Goal: Task Accomplishment & Management: Manage account settings

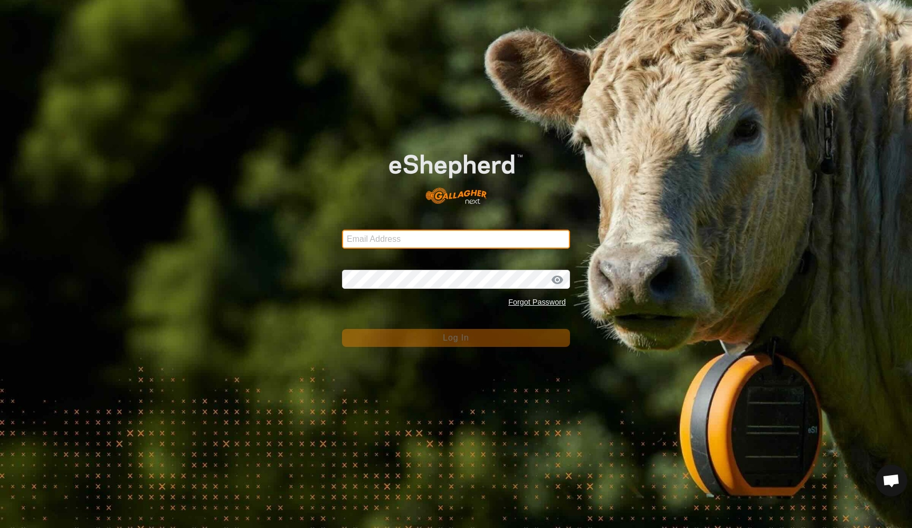
type input "joaquincattleco@gmail.com"
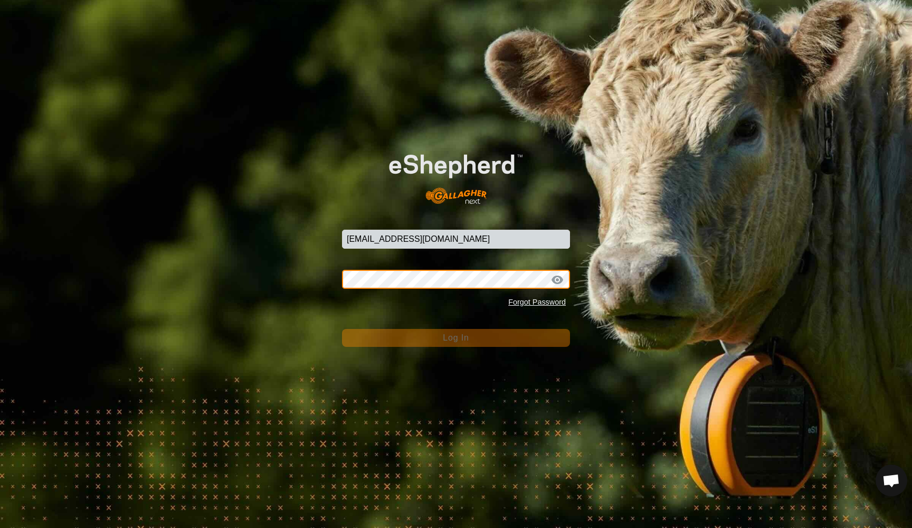
click at [456, 338] on button "Log In" at bounding box center [456, 338] width 228 height 18
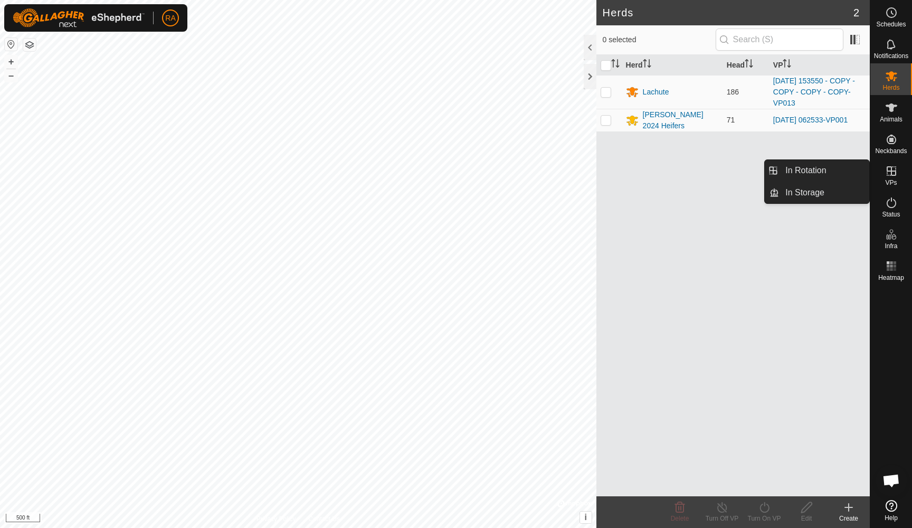
click at [885, 180] on div "VPs" at bounding box center [891, 174] width 42 height 32
click at [795, 171] on link "In Rotation" at bounding box center [824, 170] width 90 height 21
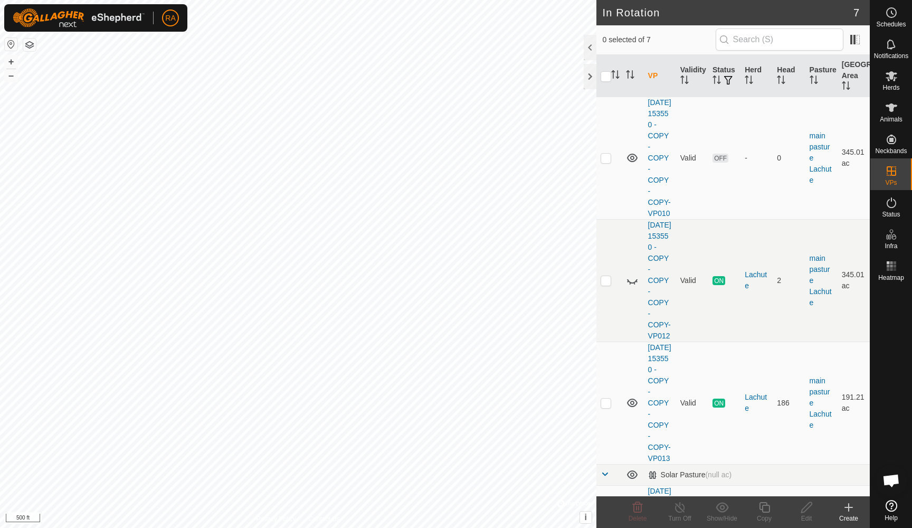
scroll to position [212, 0]
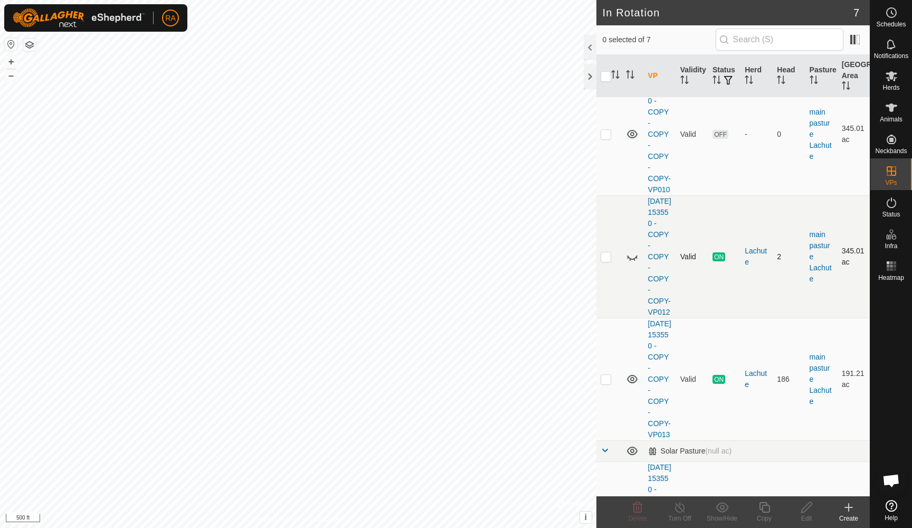
click at [603, 261] on p-checkbox at bounding box center [605, 256] width 11 height 8
click at [604, 261] on p-checkbox at bounding box center [605, 256] width 11 height 8
click at [607, 261] on p-checkbox at bounding box center [605, 256] width 11 height 8
checkbox input "false"
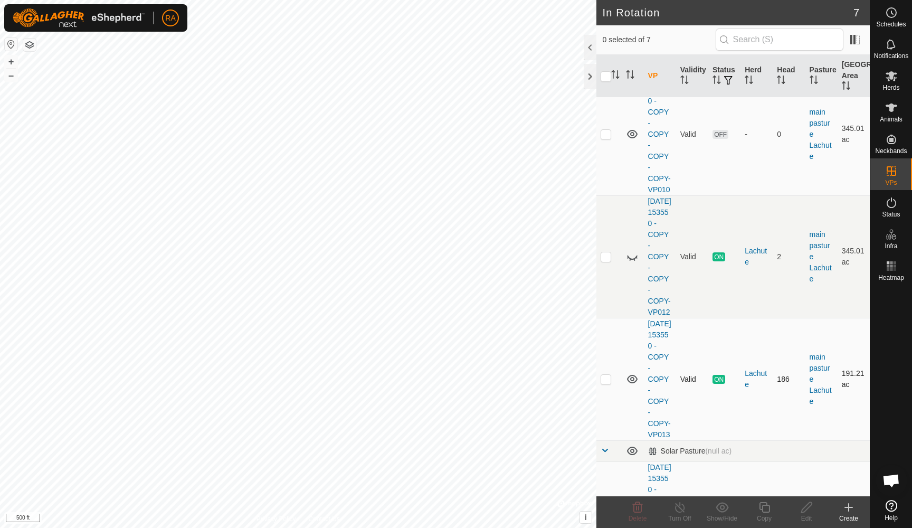
click at [609, 383] on p-checkbox at bounding box center [605, 379] width 11 height 8
checkbox input "true"
click at [764, 511] on icon at bounding box center [764, 507] width 13 height 13
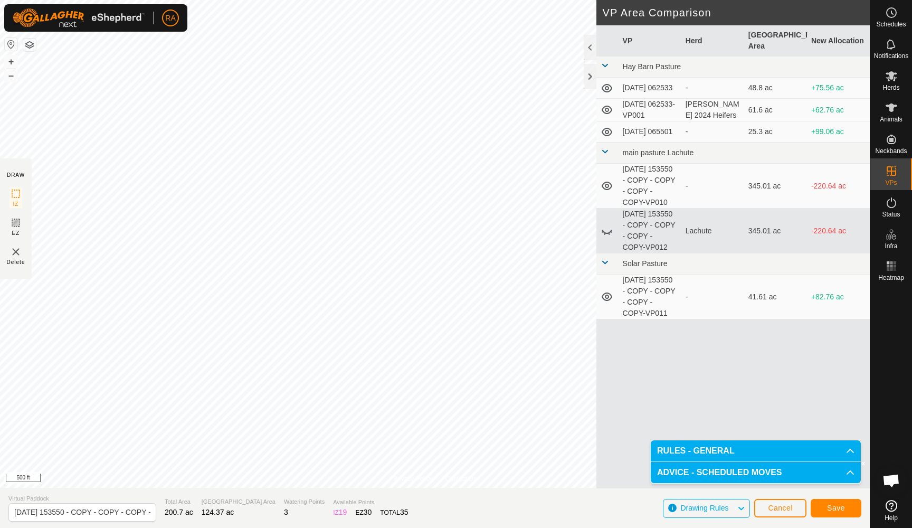
click at [839, 505] on span "Save" at bounding box center [836, 507] width 18 height 8
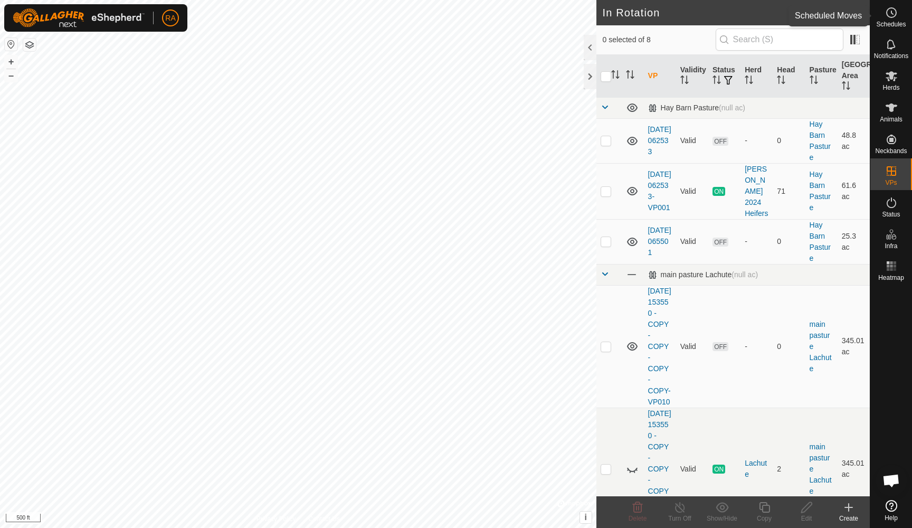
click at [888, 19] on es-schedule-vp-svg-icon at bounding box center [891, 12] width 19 height 17
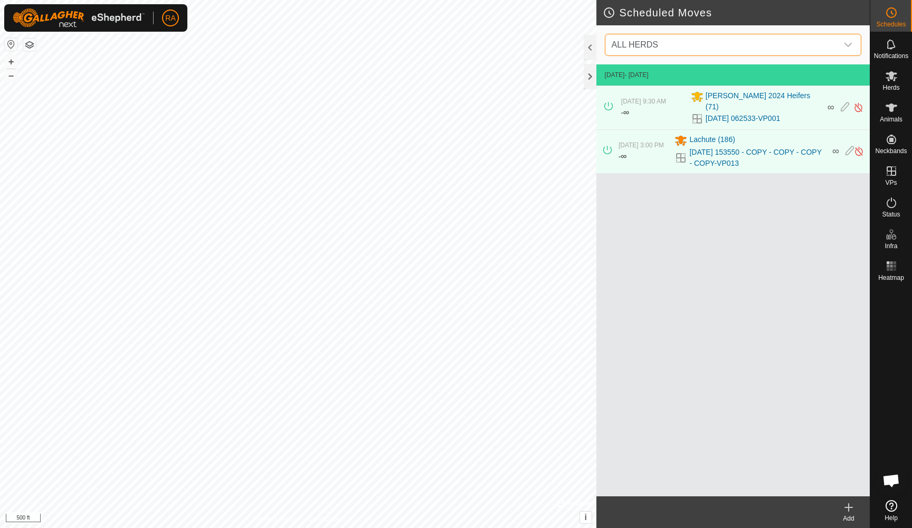
click at [730, 50] on span "ALL HERDS" at bounding box center [722, 44] width 230 height 21
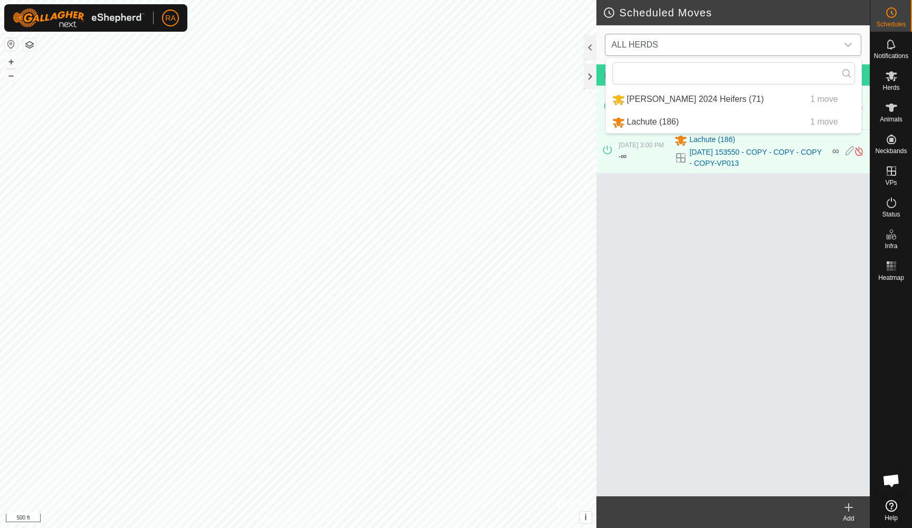
click at [680, 122] on li "Lachute (186) 1 move" at bounding box center [733, 122] width 255 height 22
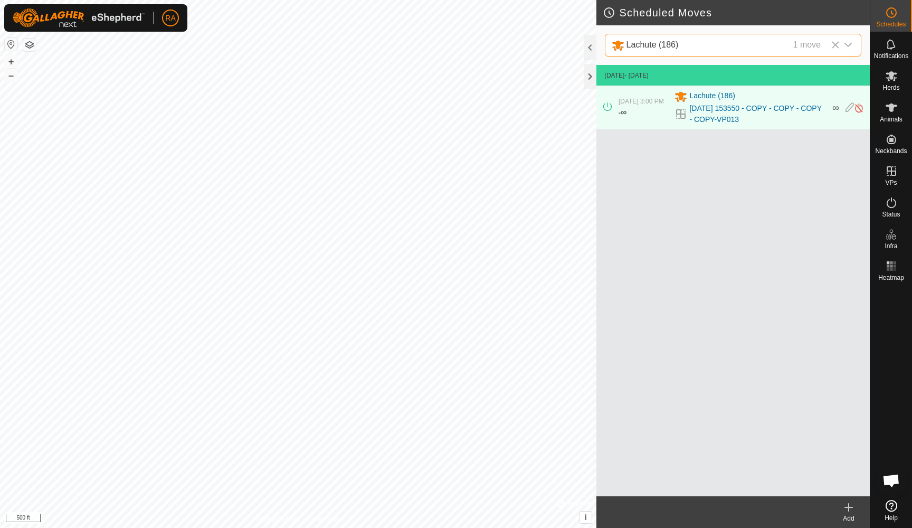
click at [848, 508] on icon at bounding box center [848, 506] width 0 height 7
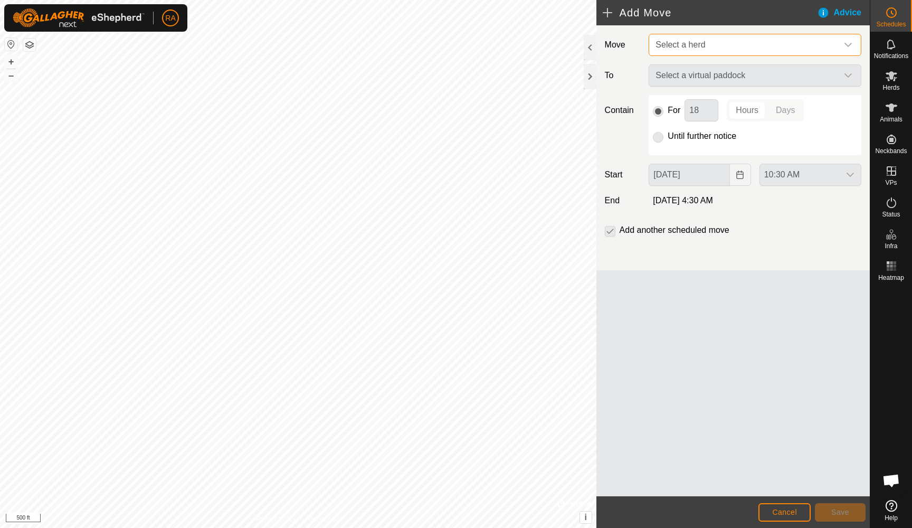
click at [736, 45] on span "Select a herd" at bounding box center [744, 44] width 186 height 21
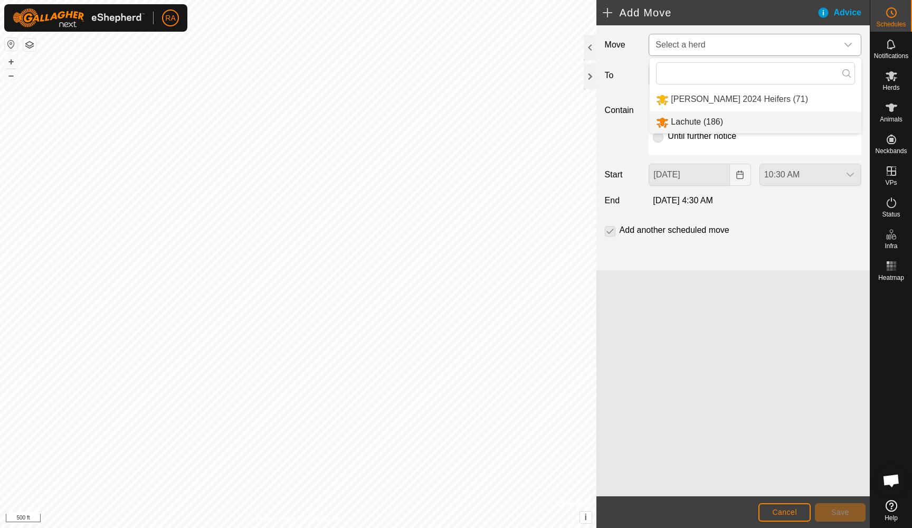
click at [686, 121] on li "Lachute (186)" at bounding box center [756, 122] width 212 height 22
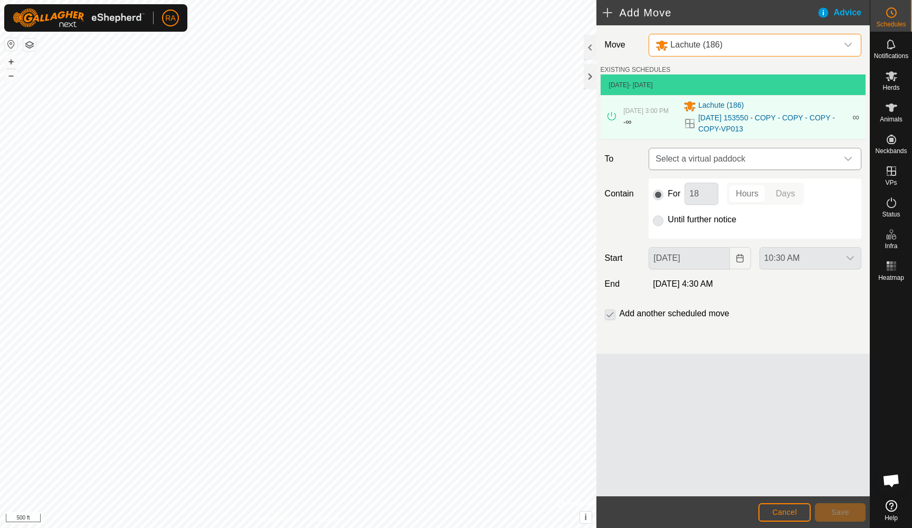
click at [718, 157] on span "Select a virtual paddock" at bounding box center [744, 158] width 186 height 21
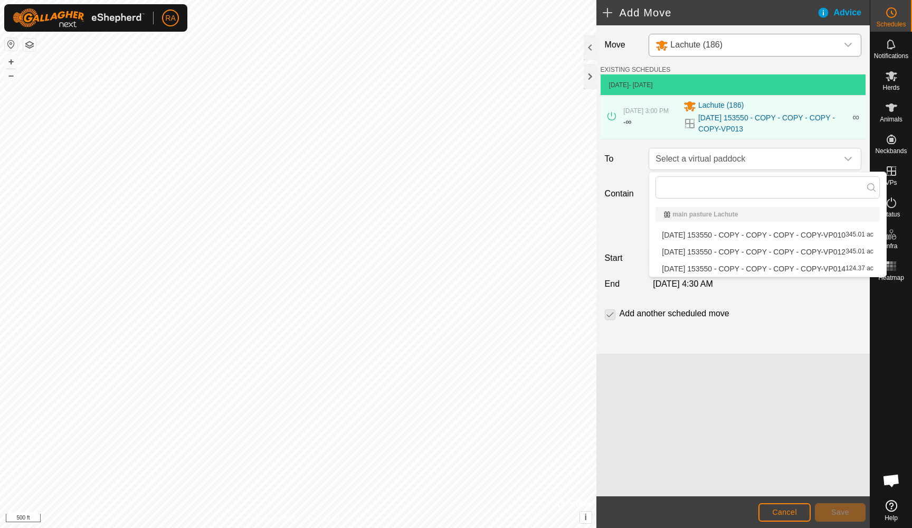
click at [693, 270] on li "2025-08-09 153550 - COPY - COPY - COPY - COPY-VP014 124.37 ac" at bounding box center [767, 269] width 224 height 16
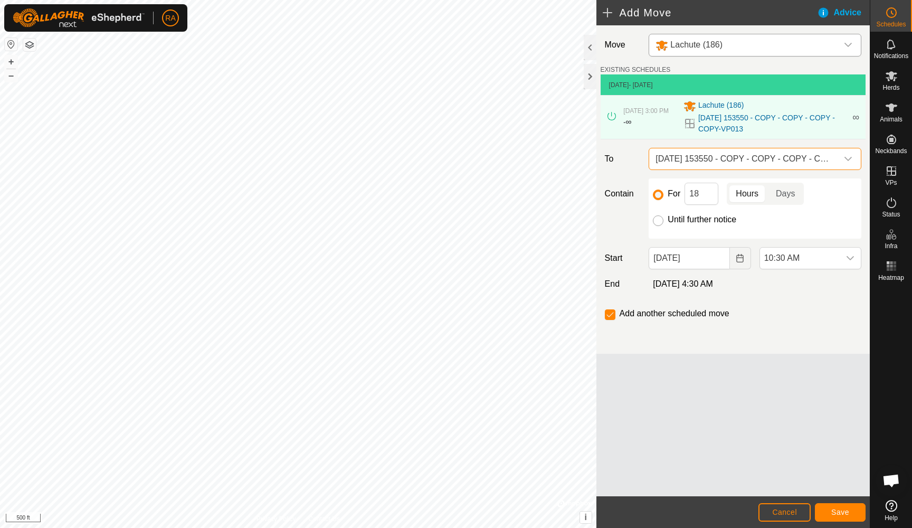
click at [655, 221] on input "Until further notice" at bounding box center [658, 220] width 11 height 11
radio input "true"
checkbox input "false"
click at [850, 510] on button "Save" at bounding box center [840, 512] width 51 height 18
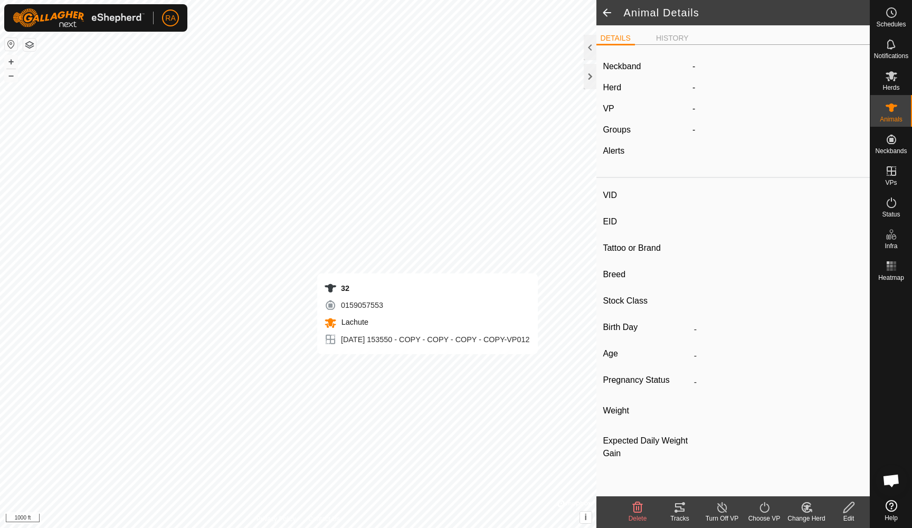
type input "32"
type input "-"
type input "Commercial"
type input "Cow"
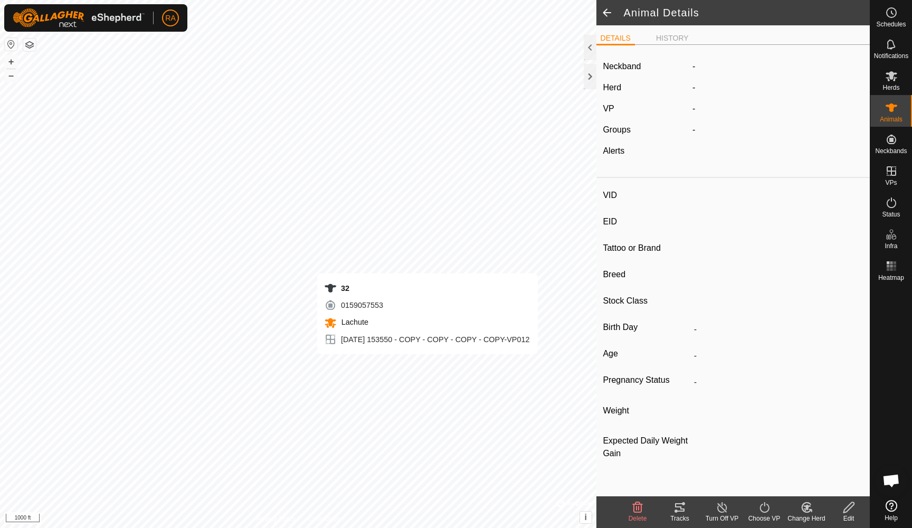
type input "02/2018"
type input "7 years 9 months"
type input "-"
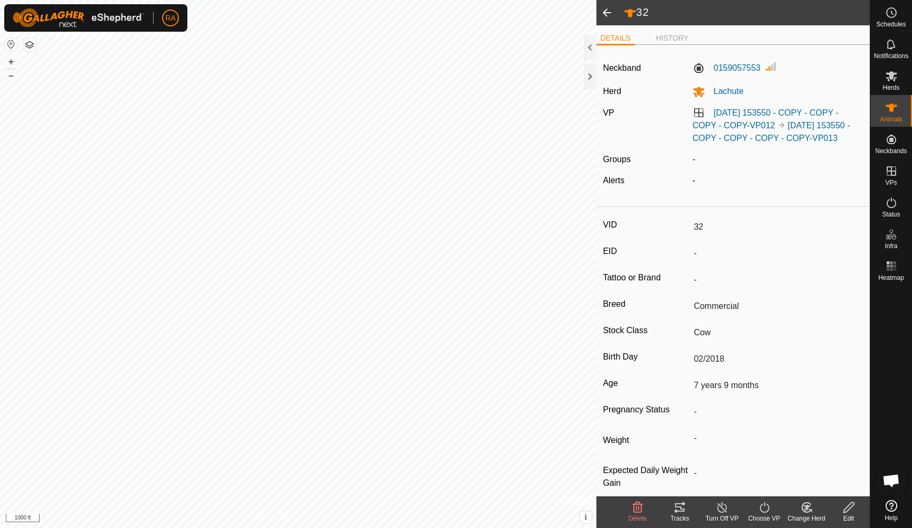
click at [768, 510] on icon at bounding box center [763, 507] width 9 height 11
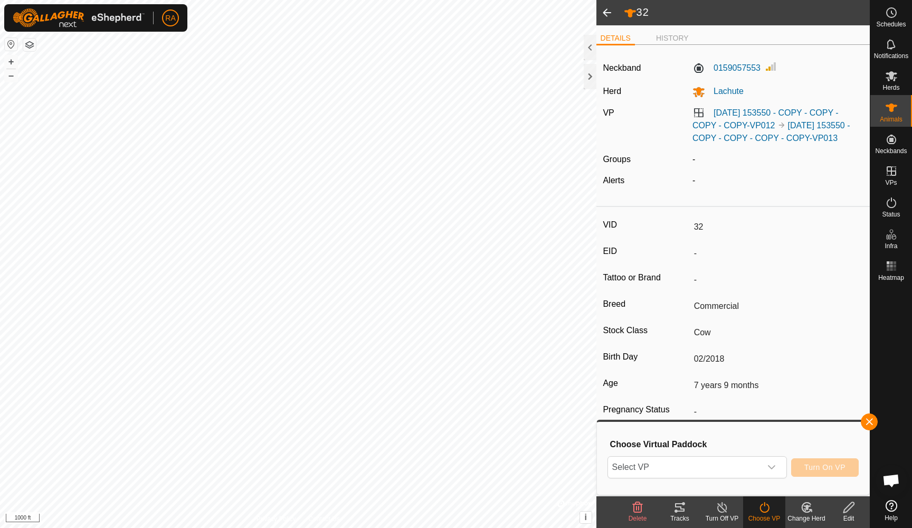
click at [602, 8] on span at bounding box center [606, 12] width 21 height 25
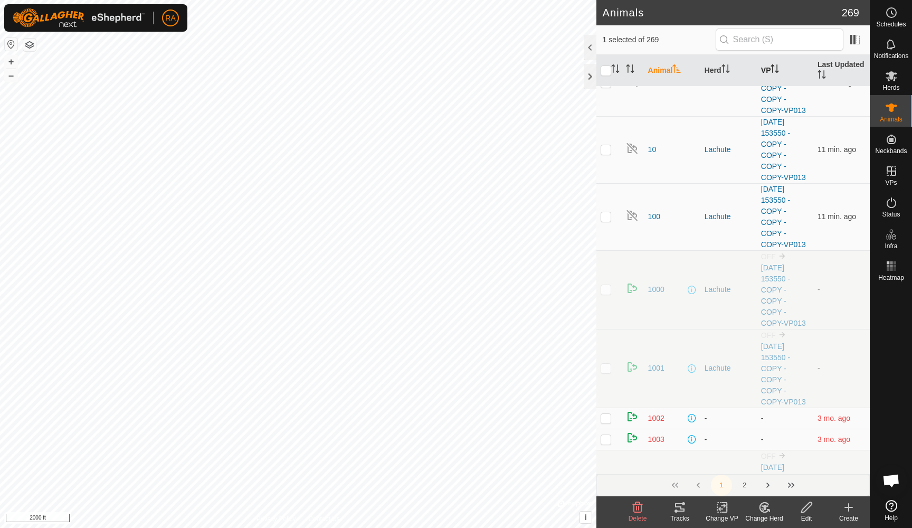
scroll to position [75, 0]
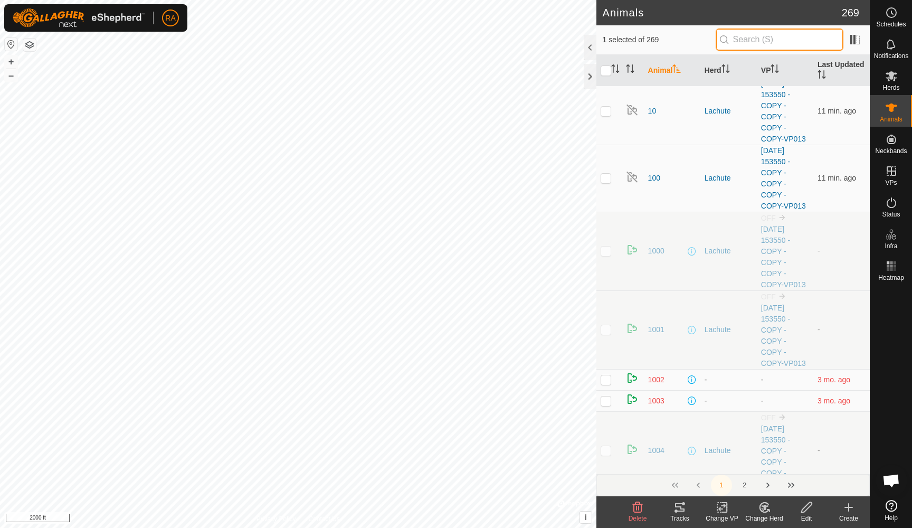
click at [774, 44] on input "text" at bounding box center [779, 39] width 128 height 22
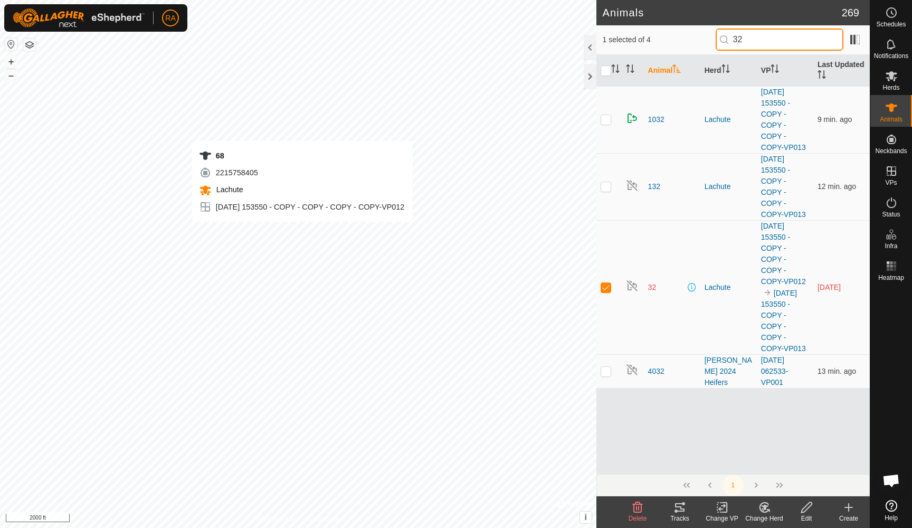
type input "32"
checkbox input "false"
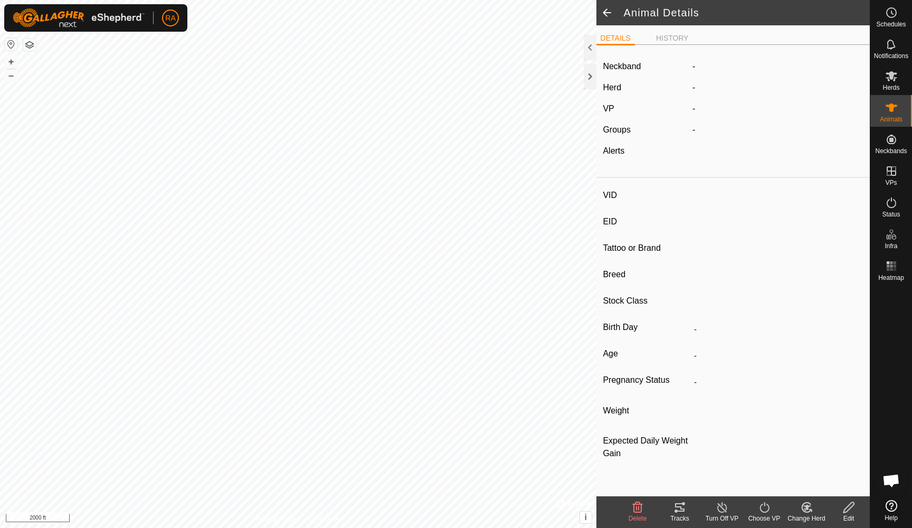
type input "68"
type input "-"
type input "Commercial"
type input "Cow"
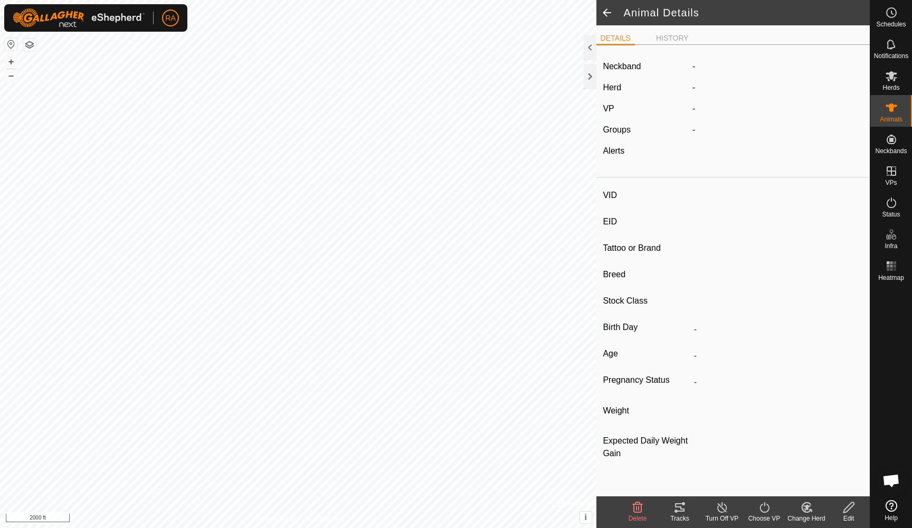
type input "06/2019"
type input "6 years 4 months"
type input "-"
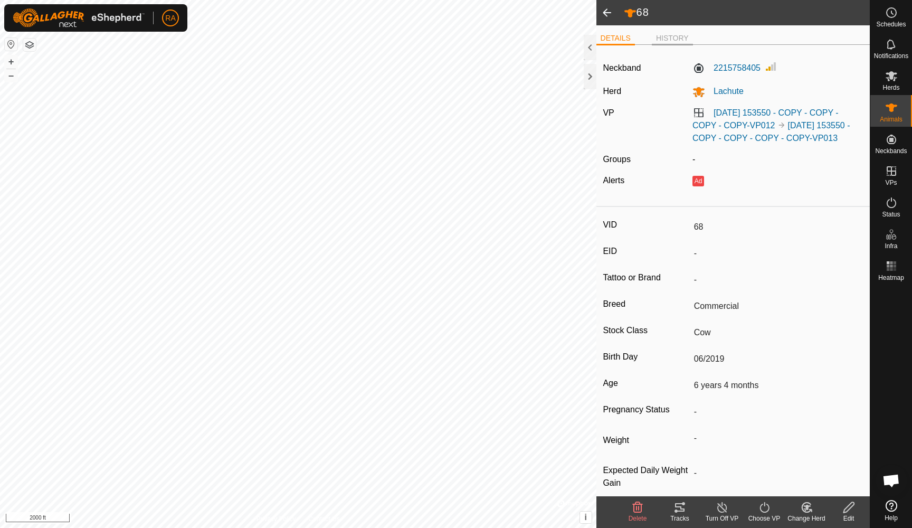
click at [678, 39] on li "HISTORY" at bounding box center [672, 39] width 41 height 13
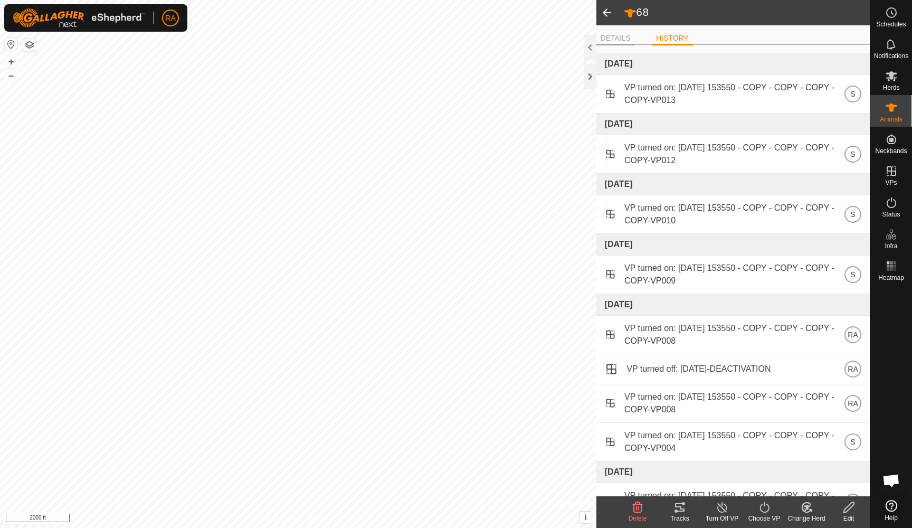
click at [623, 36] on li "DETAILS" at bounding box center [615, 39] width 39 height 13
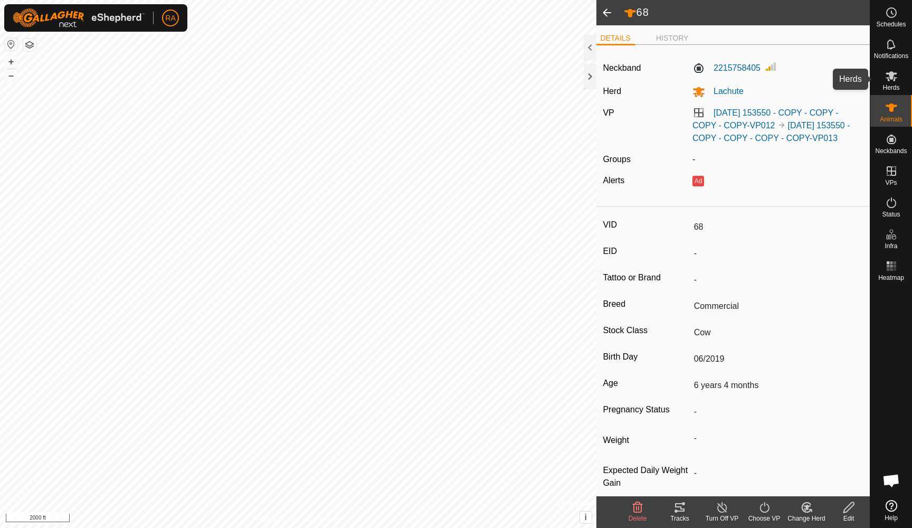
click at [893, 83] on es-mob-svg-icon at bounding box center [891, 76] width 19 height 17
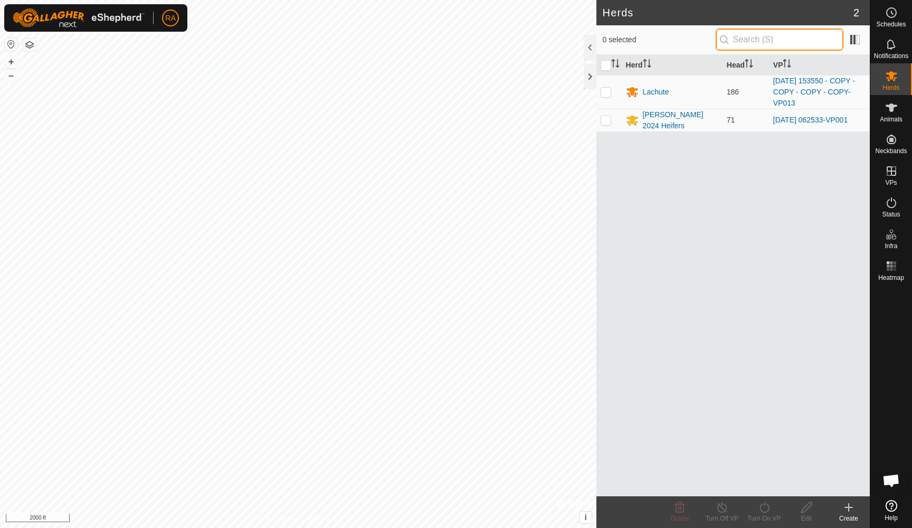
click at [764, 35] on input "text" at bounding box center [779, 39] width 128 height 22
click at [886, 117] on span "Animals" at bounding box center [891, 119] width 23 height 6
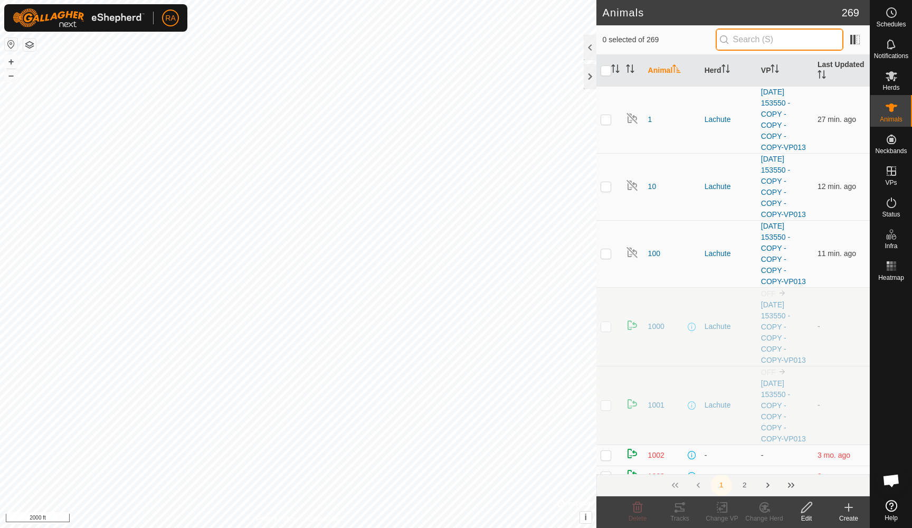
click at [764, 41] on input "text" at bounding box center [779, 39] width 128 height 22
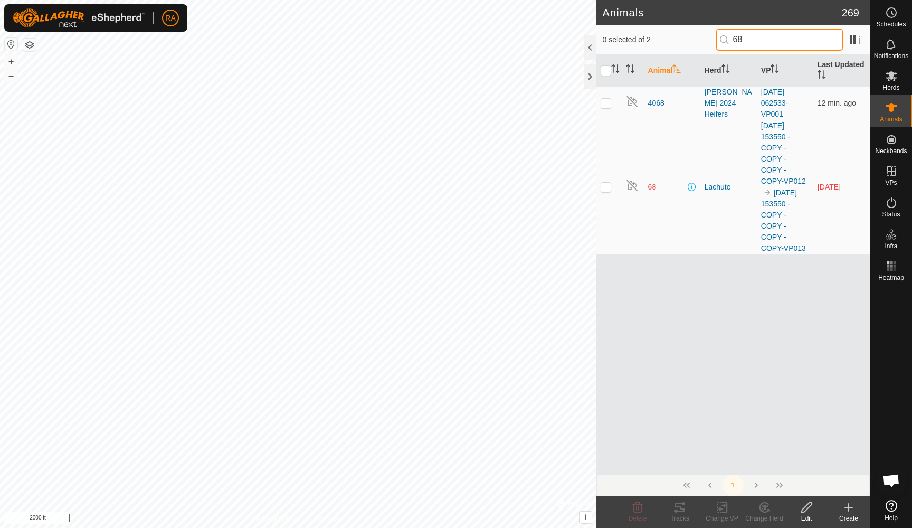
type input "68"
